Goal: Task Accomplishment & Management: Complete application form

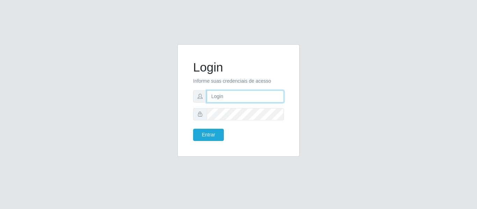
click at [244, 96] on input "text" at bounding box center [245, 97] width 77 height 12
type input "[PERSON_NAME][EMAIL_ADDRESS][DOMAIN_NAME]"
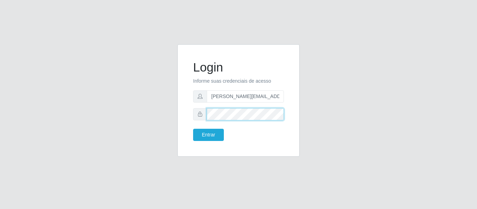
click at [193, 129] on button "Entrar" at bounding box center [208, 135] width 31 height 12
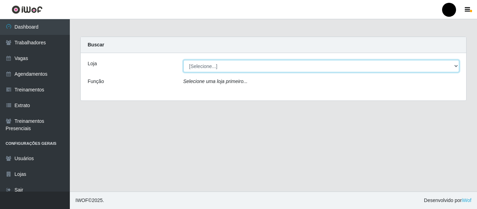
click at [456, 64] on select "[Selecione...] SuperFácil Atacado - Emaús SuperFácil Atacado - Rodoviária Super…" at bounding box center [321, 66] width 276 height 12
select select "408"
click at [183, 60] on select "[Selecione...] SuperFácil Atacado - Emaús SuperFácil Atacado - Rodoviária Super…" at bounding box center [321, 66] width 276 height 12
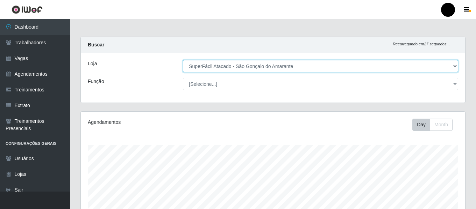
scroll to position [35, 0]
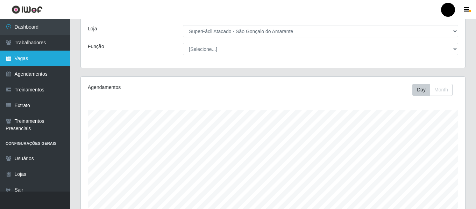
click at [61, 57] on link "Vagas" at bounding box center [35, 59] width 70 height 16
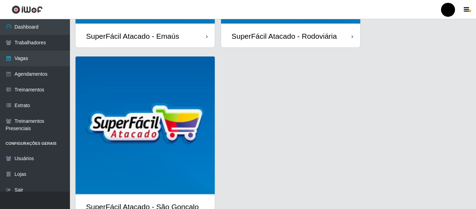
scroll to position [203, 0]
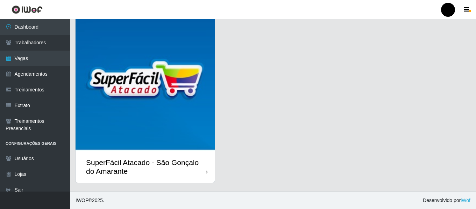
click at [152, 164] on div "SuperFácil Atacado - São Gonçalo do Amarante" at bounding box center [146, 166] width 120 height 17
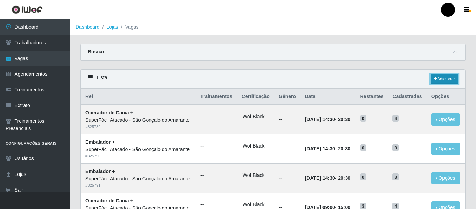
click at [435, 78] on icon at bounding box center [434, 79] width 3 height 4
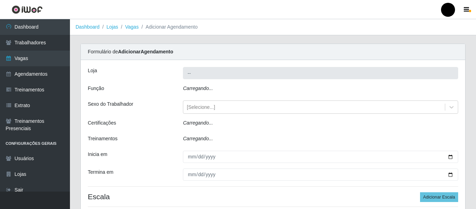
type input "SuperFácil Atacado - São Gonçalo do Amarante"
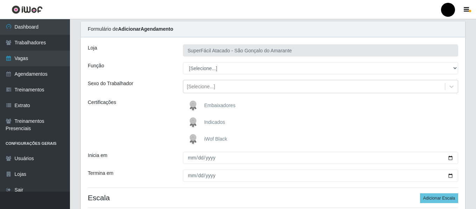
scroll to position [35, 0]
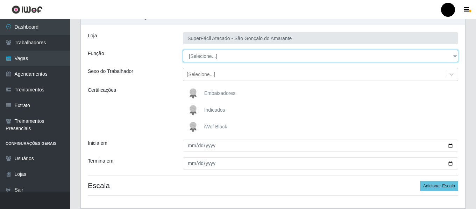
click at [456, 56] on select "[Selecione...] Auxiliar de Estacionamento Auxiliar de Estacionamento + Auxiliar…" at bounding box center [320, 56] width 275 height 12
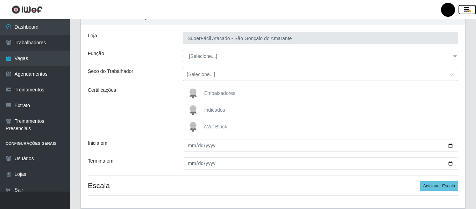
click at [465, 11] on icon "button" at bounding box center [465, 10] width 5 height 6
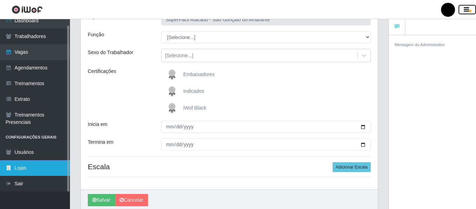
scroll to position [81, 0]
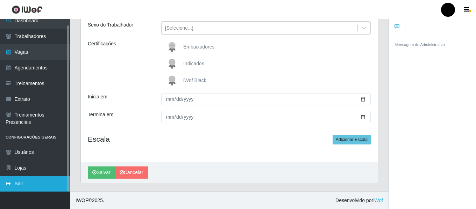
click at [35, 184] on link "Sair" at bounding box center [35, 184] width 70 height 16
